Goal: Entertainment & Leisure: Consume media (video, audio)

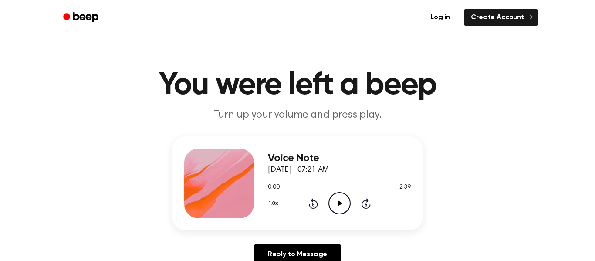
click at [338, 204] on icon at bounding box center [339, 203] width 5 height 6
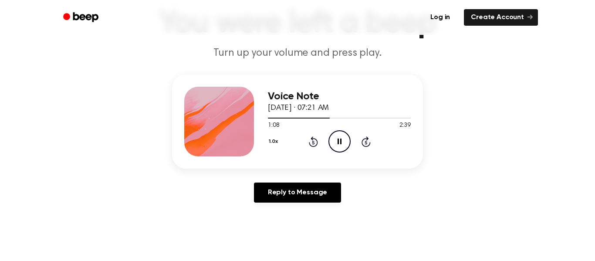
click at [272, 143] on button "1.0x" at bounding box center [274, 141] width 13 height 15
click at [281, 238] on span "2.0x" at bounding box center [281, 242] width 11 height 9
click at [272, 141] on button "2.0x" at bounding box center [275, 141] width 14 height 15
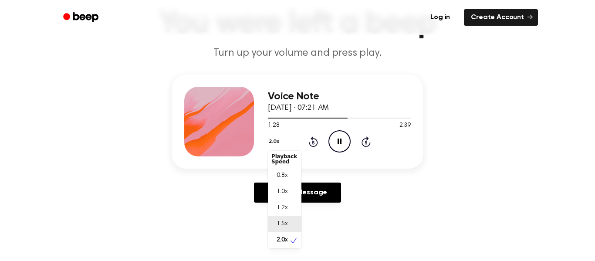
click at [280, 221] on span "1.5x" at bounding box center [281, 223] width 11 height 9
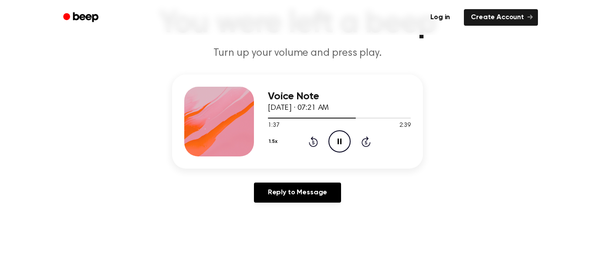
click at [275, 144] on button "1.5x" at bounding box center [274, 141] width 13 height 15
click at [280, 208] on span "1.2x" at bounding box center [281, 209] width 11 height 9
click at [274, 145] on button "1.2x" at bounding box center [274, 141] width 13 height 15
click at [286, 178] on span "0.8x" at bounding box center [281, 177] width 11 height 9
click at [274, 142] on button "0.8x" at bounding box center [275, 141] width 15 height 15
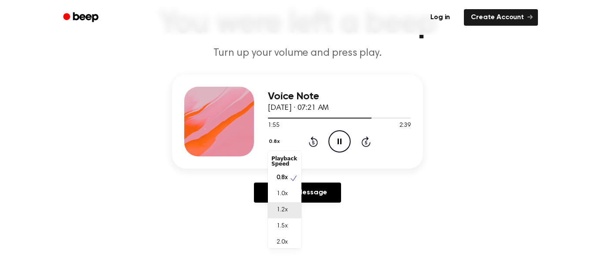
scroll to position [4, 0]
click at [283, 236] on span "2.0x" at bounding box center [281, 238] width 11 height 9
click at [277, 140] on button "2.0x" at bounding box center [275, 141] width 14 height 15
click at [281, 175] on span "0.8x" at bounding box center [281, 175] width 11 height 9
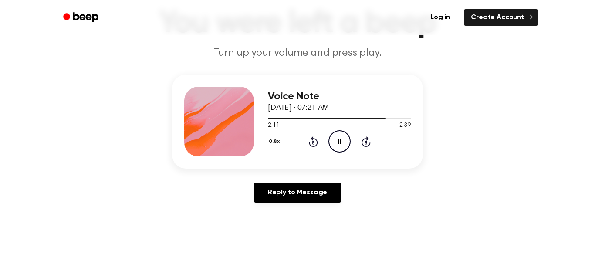
click at [272, 142] on button "0.8x" at bounding box center [275, 141] width 15 height 15
click at [284, 198] on span "1.0x" at bounding box center [281, 193] width 11 height 9
click at [274, 142] on button "1.0x" at bounding box center [274, 141] width 13 height 15
click at [285, 208] on span "1.2x" at bounding box center [281, 209] width 11 height 9
click at [341, 150] on icon "Pause Audio" at bounding box center [339, 141] width 22 height 22
